Goal: Information Seeking & Learning: Learn about a topic

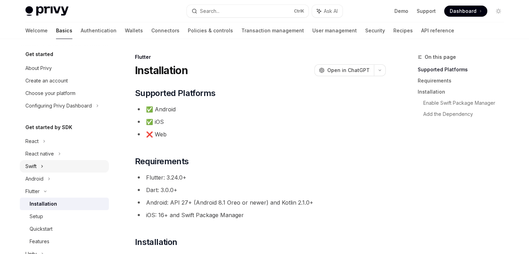
click at [40, 169] on div "Swift" at bounding box center [64, 166] width 89 height 13
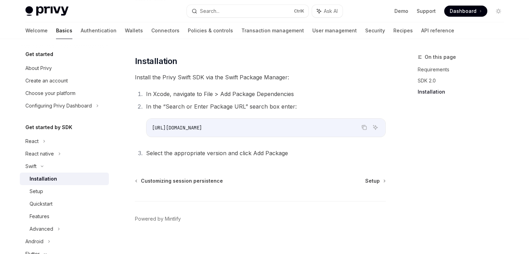
scroll to position [145, 0]
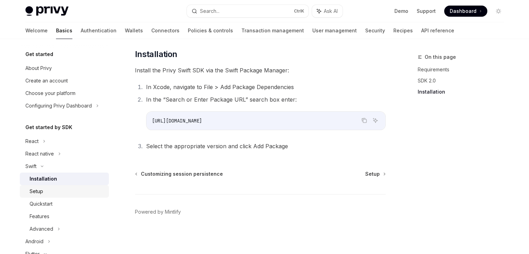
click at [57, 196] on link "Setup" at bounding box center [64, 191] width 89 height 13
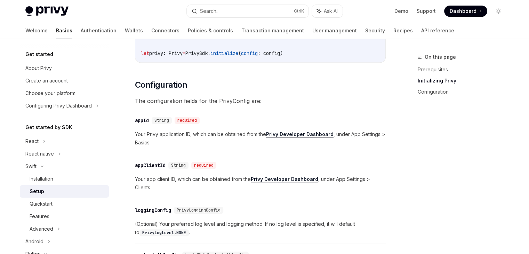
scroll to position [349, 0]
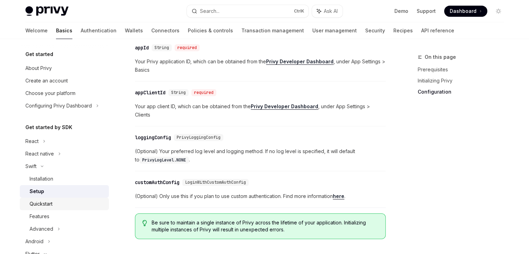
click at [44, 203] on div "Quickstart" at bounding box center [41, 204] width 23 height 8
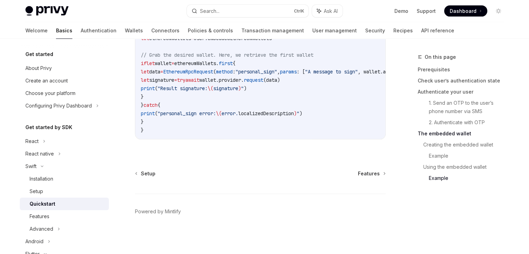
scroll to position [1492, 0]
click at [56, 215] on div "Features" at bounding box center [67, 216] width 75 height 8
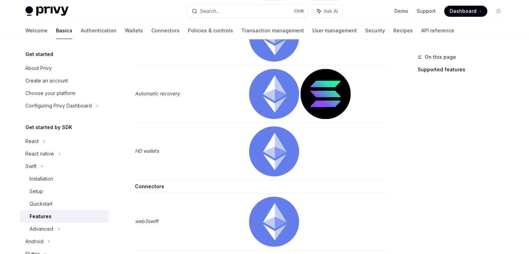
scroll to position [470, 0]
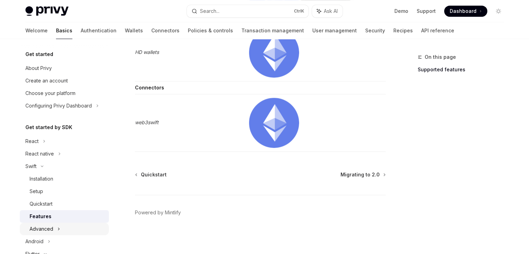
click at [43, 232] on div "Advanced" at bounding box center [42, 229] width 24 height 8
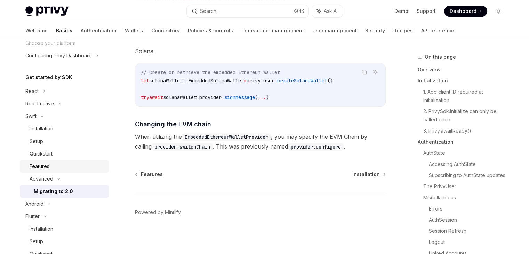
scroll to position [57, 0]
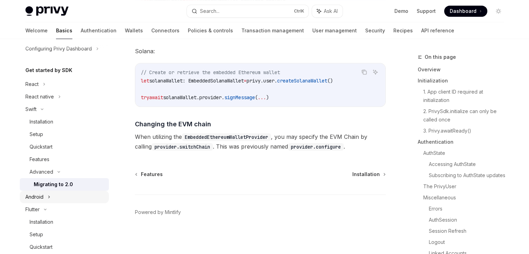
click at [49, 198] on icon at bounding box center [49, 197] width 3 height 8
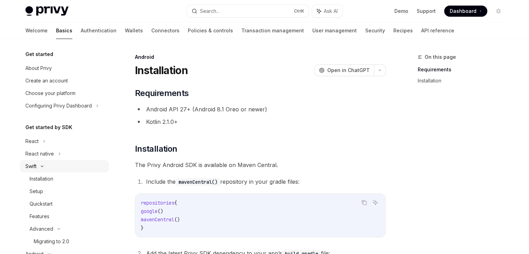
click at [58, 165] on div "Swift" at bounding box center [64, 166] width 89 height 13
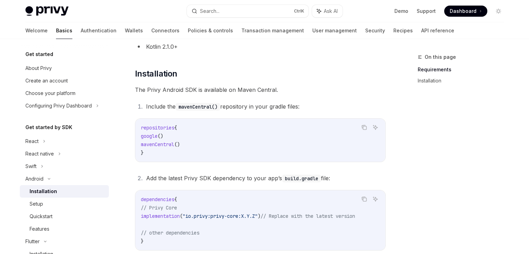
scroll to position [75, 0]
click at [53, 178] on div "Android" at bounding box center [64, 178] width 89 height 13
click at [45, 190] on icon at bounding box center [45, 191] width 8 height 3
click at [45, 190] on icon at bounding box center [44, 191] width 1 height 2
type textarea "*"
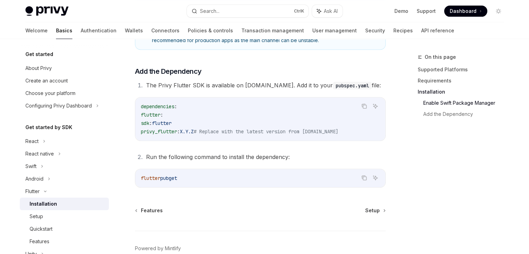
scroll to position [297, 0]
